Goal: Navigation & Orientation: Understand site structure

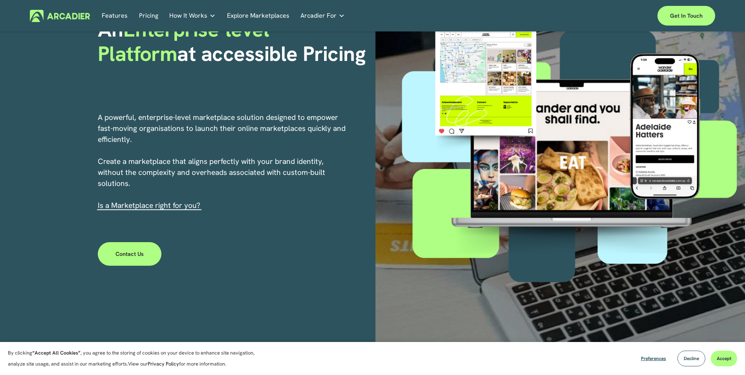
scroll to position [86, 0]
click at [145, 16] on link "Pricing" at bounding box center [148, 16] width 19 height 12
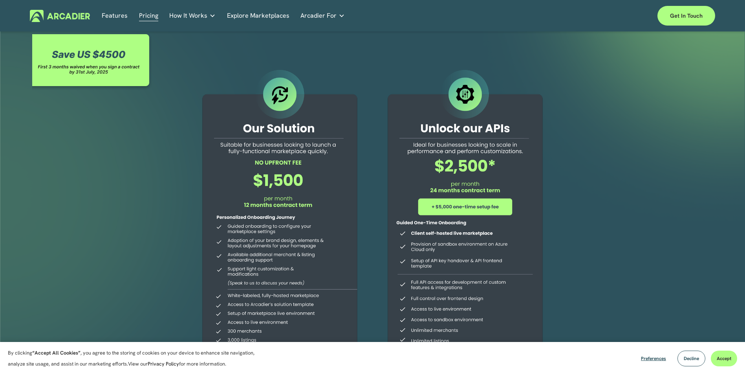
click at [114, 15] on link "Features" at bounding box center [115, 16] width 26 height 12
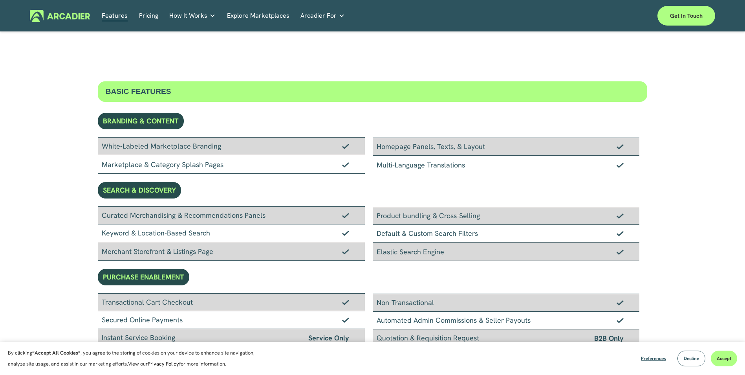
click at [264, 19] on link "Explore Marketplaces" at bounding box center [258, 16] width 62 height 12
